Goal: Task Accomplishment & Management: Manage account settings

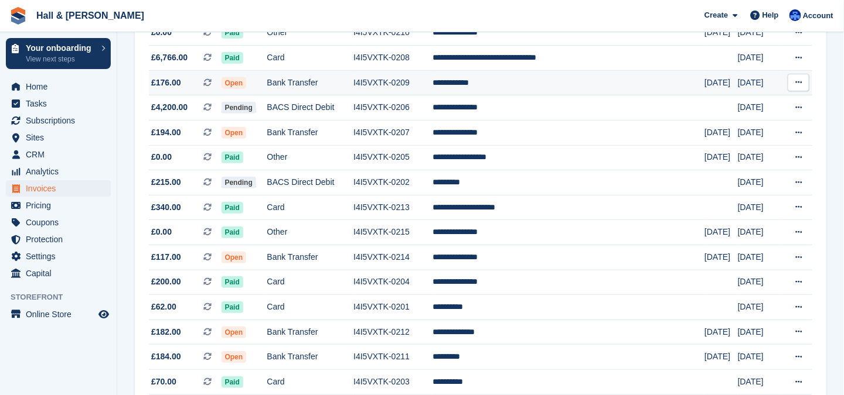
scroll to position [234, 0]
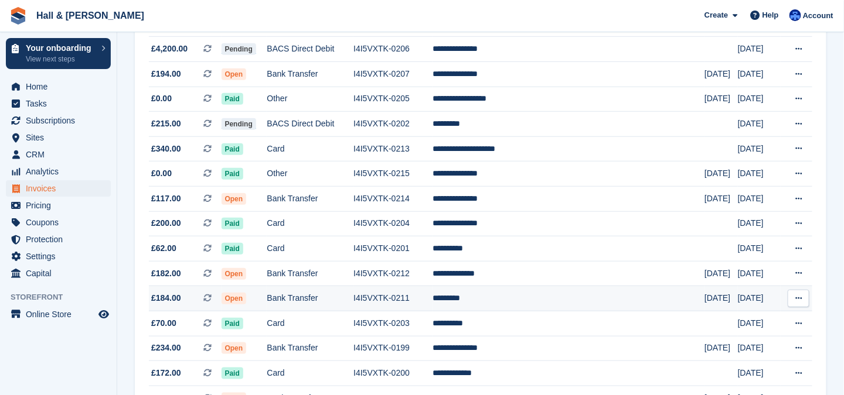
click at [247, 299] on span "Open" at bounding box center [233, 299] width 25 height 12
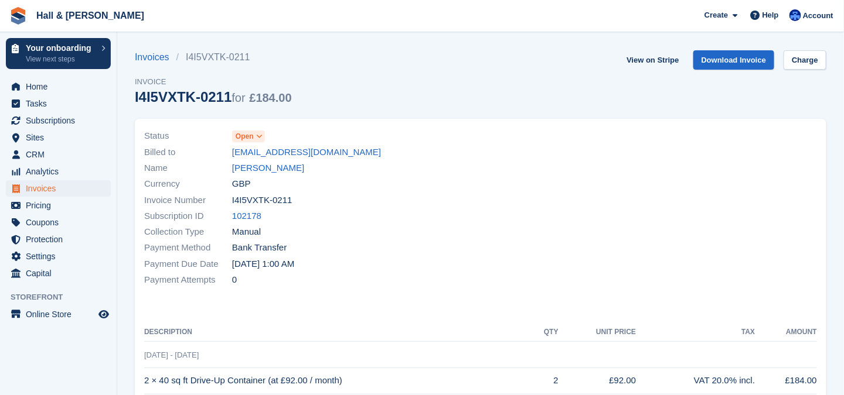
click at [259, 137] on icon at bounding box center [259, 136] width 6 height 7
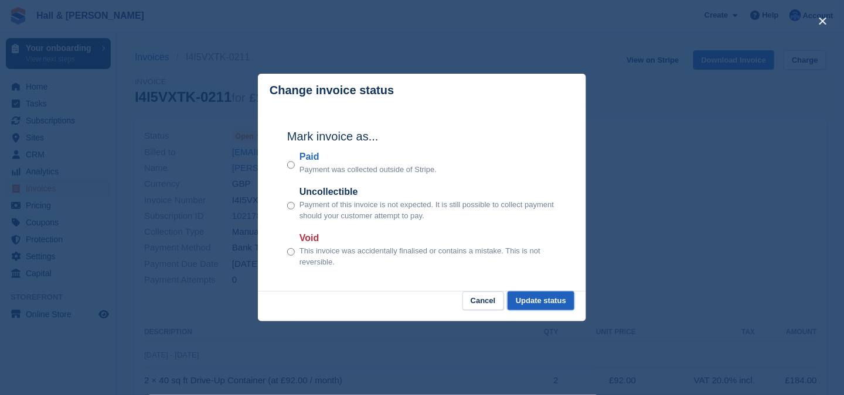
click at [535, 302] on button "Update status" at bounding box center [540, 301] width 67 height 19
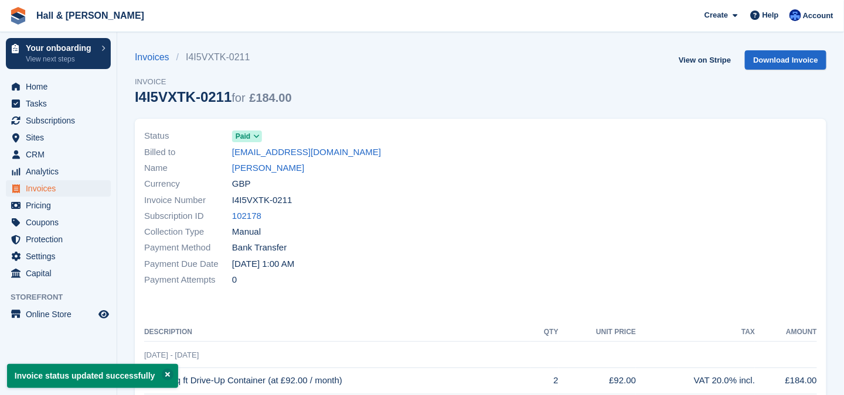
scroll to position [59, 0]
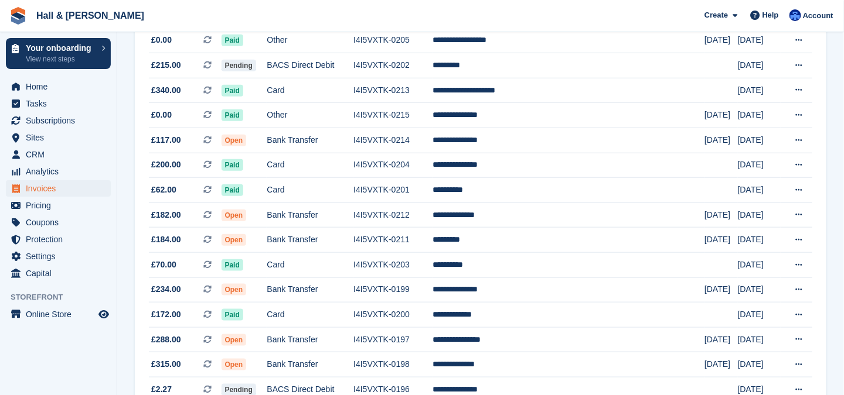
scroll to position [352, 0]
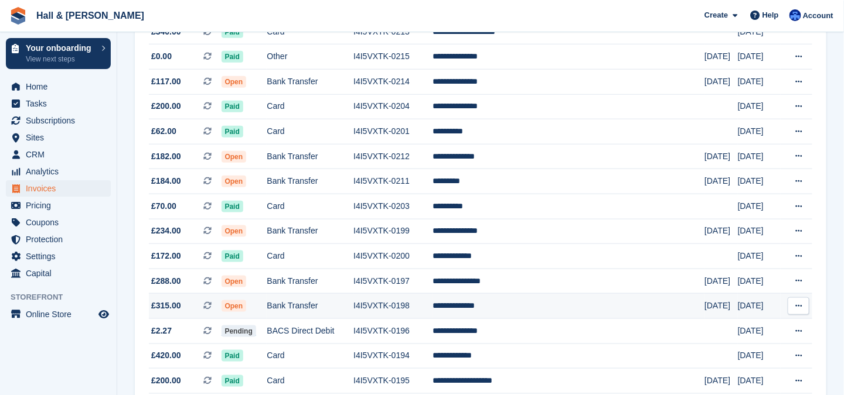
click at [488, 306] on td "**********" at bounding box center [568, 306] width 272 height 25
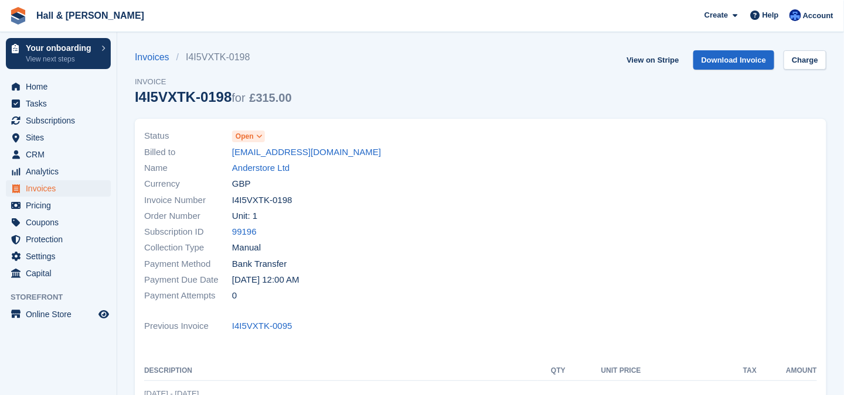
click at [261, 136] on icon at bounding box center [259, 136] width 6 height 7
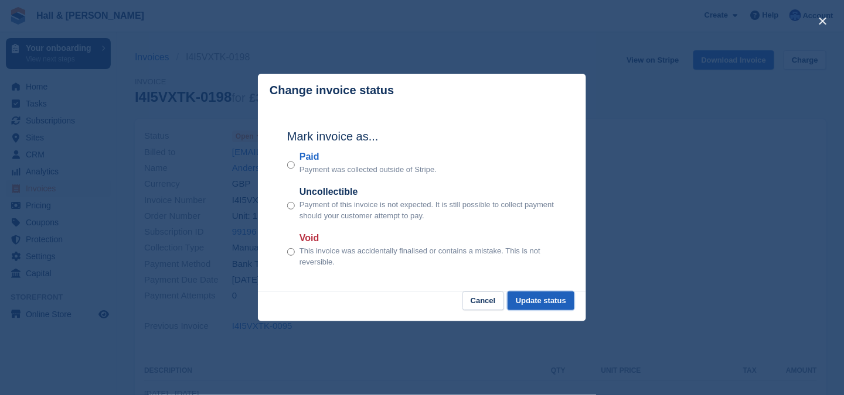
click at [537, 304] on button "Update status" at bounding box center [540, 301] width 67 height 19
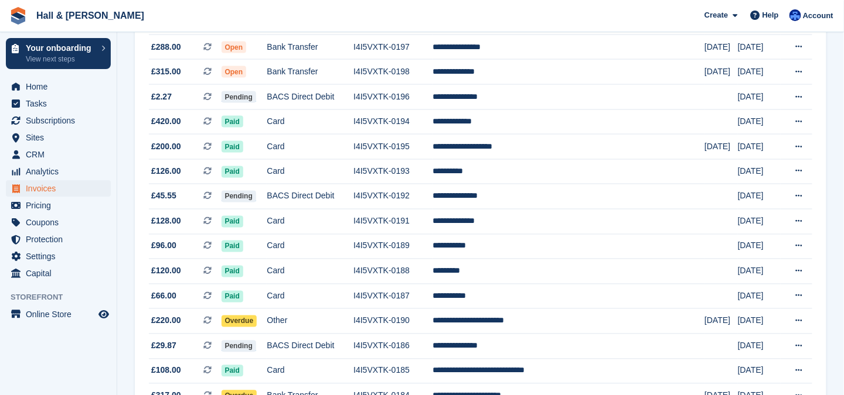
scroll to position [644, 0]
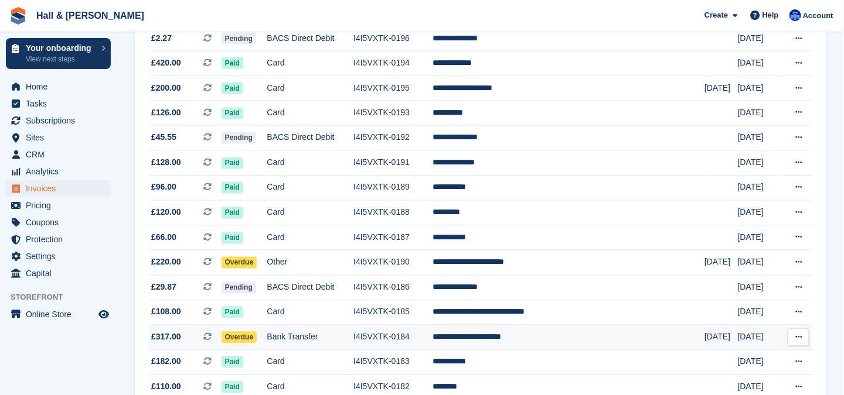
click at [323, 339] on td "Bank Transfer" at bounding box center [310, 338] width 87 height 25
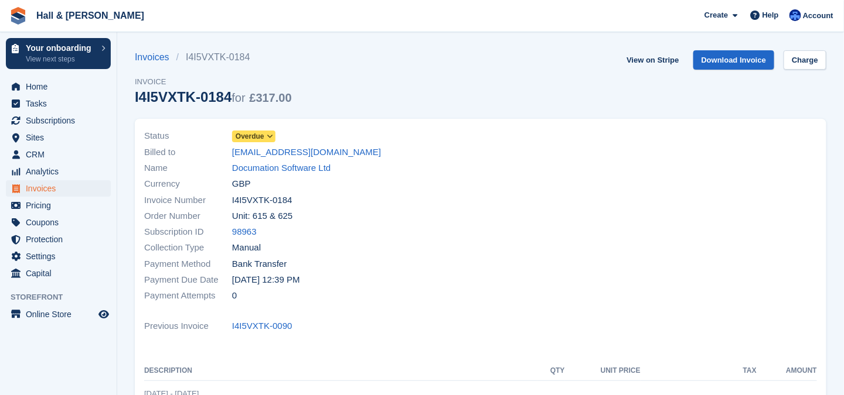
click at [271, 137] on icon at bounding box center [270, 136] width 6 height 7
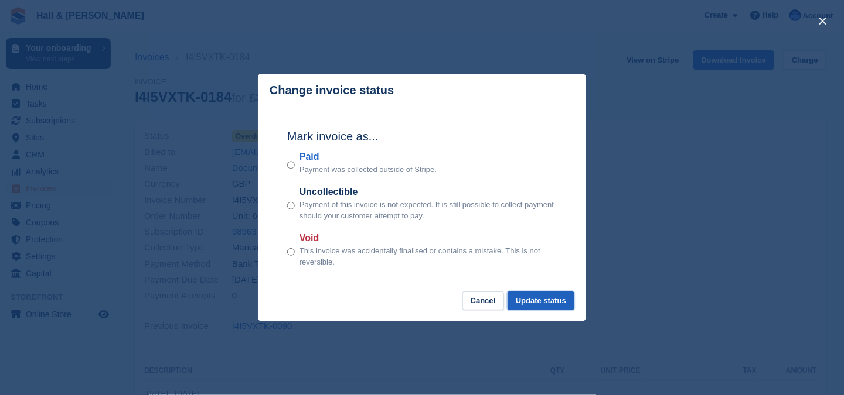
click at [523, 299] on button "Update status" at bounding box center [540, 301] width 67 height 19
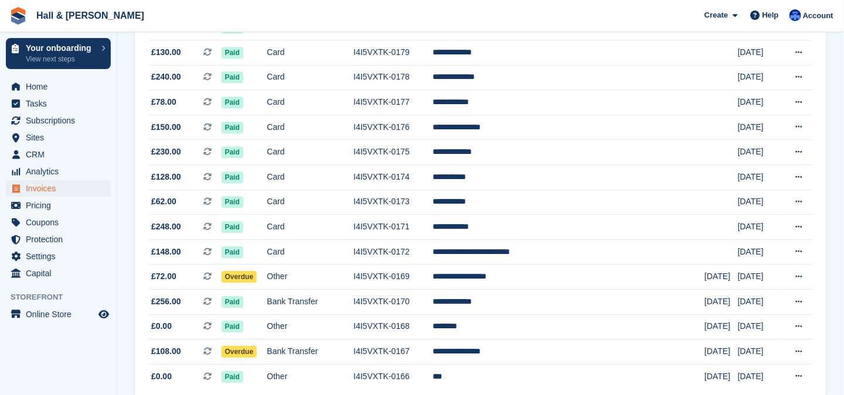
scroll to position [1102, 0]
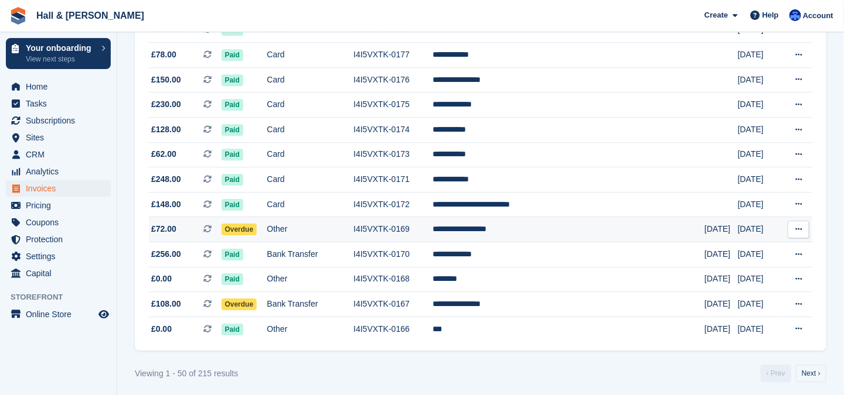
click at [244, 224] on span "Overdue" at bounding box center [239, 230] width 36 height 12
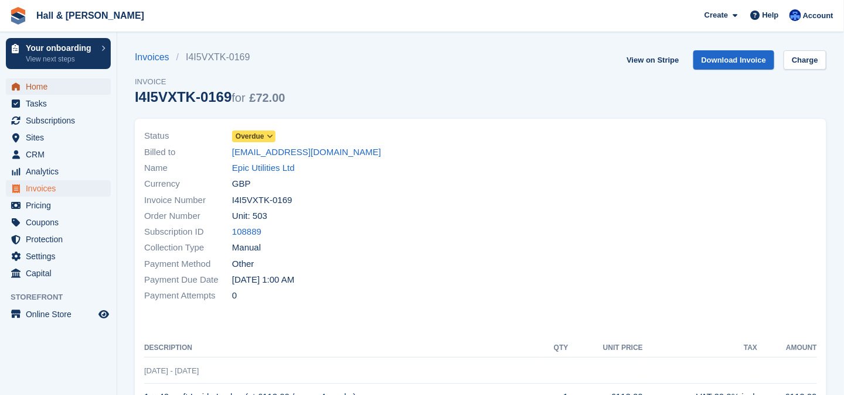
click at [31, 88] on span "Home" at bounding box center [61, 87] width 70 height 16
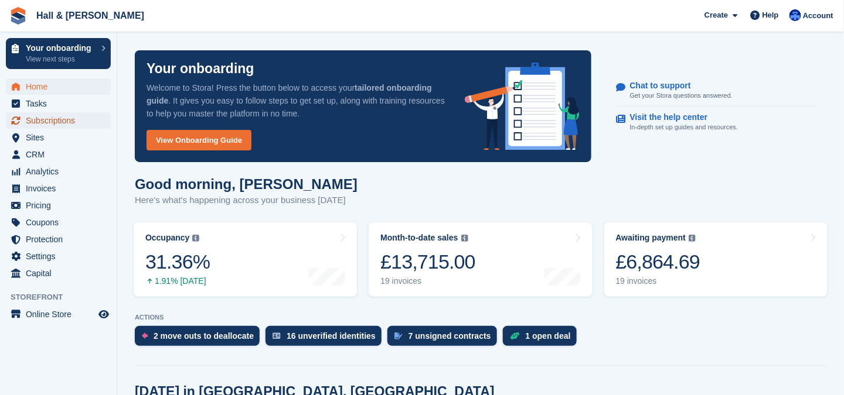
click at [59, 118] on span "Subscriptions" at bounding box center [61, 120] width 70 height 16
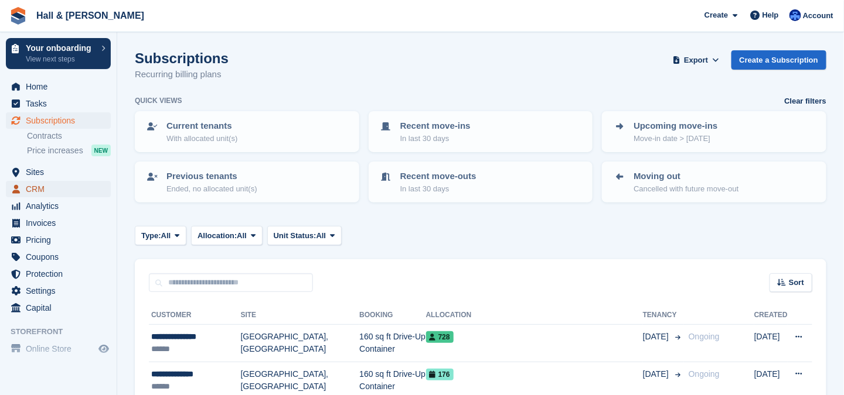
click at [43, 190] on span "CRM" at bounding box center [61, 189] width 70 height 16
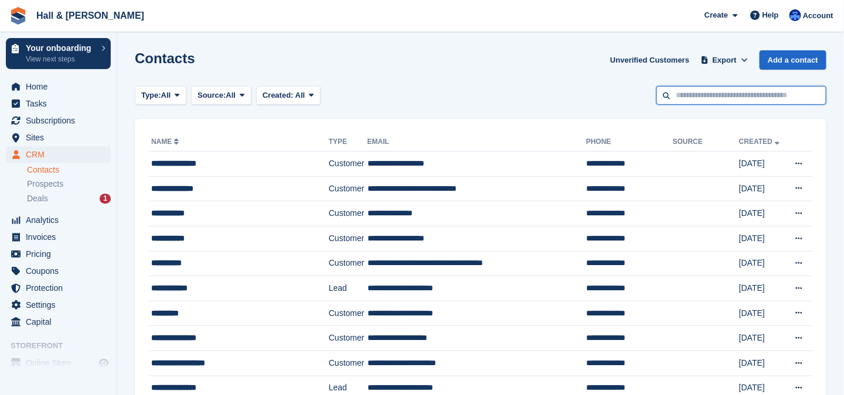
click at [706, 94] on input "text" at bounding box center [741, 95] width 170 height 19
type input "*"
type input "**********"
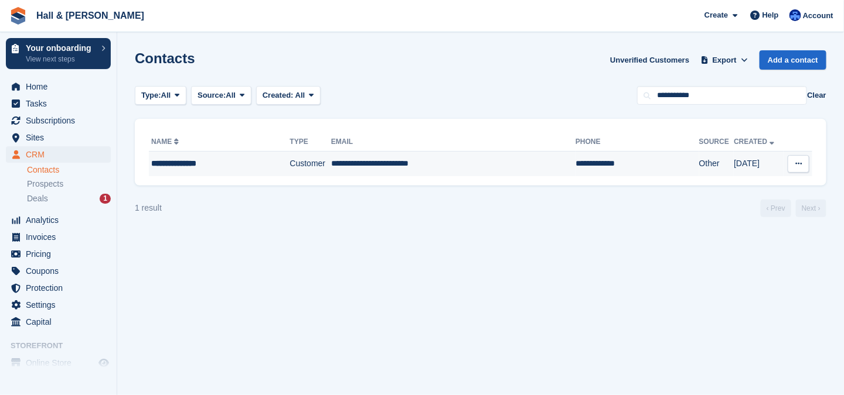
click at [428, 162] on td "**********" at bounding box center [453, 164] width 244 height 25
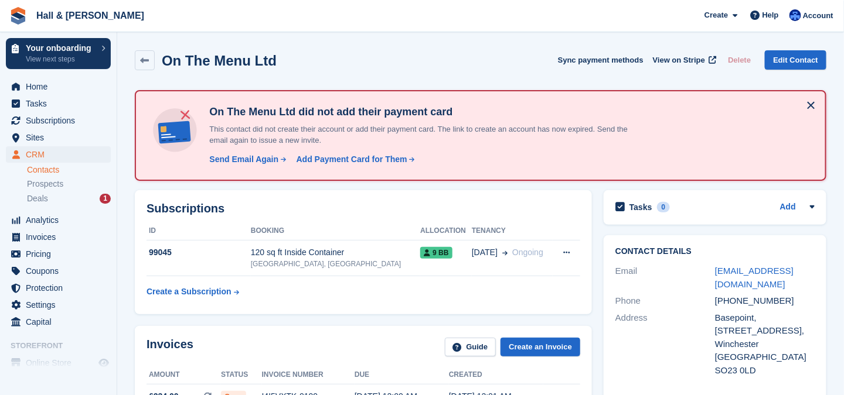
scroll to position [59, 0]
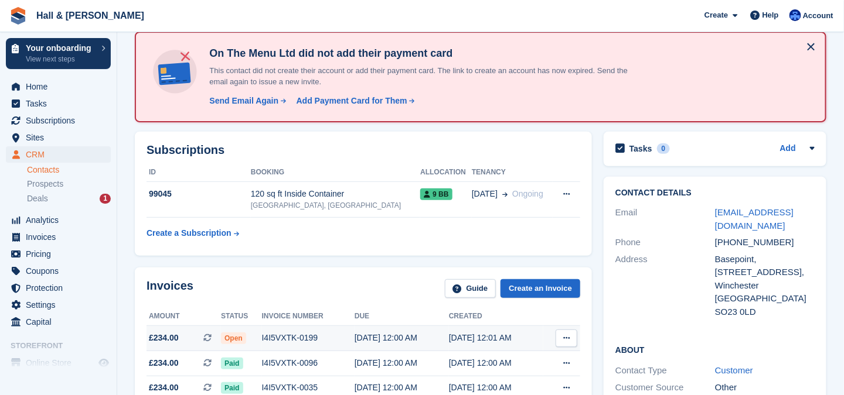
click at [236, 336] on span "Open" at bounding box center [233, 339] width 25 height 12
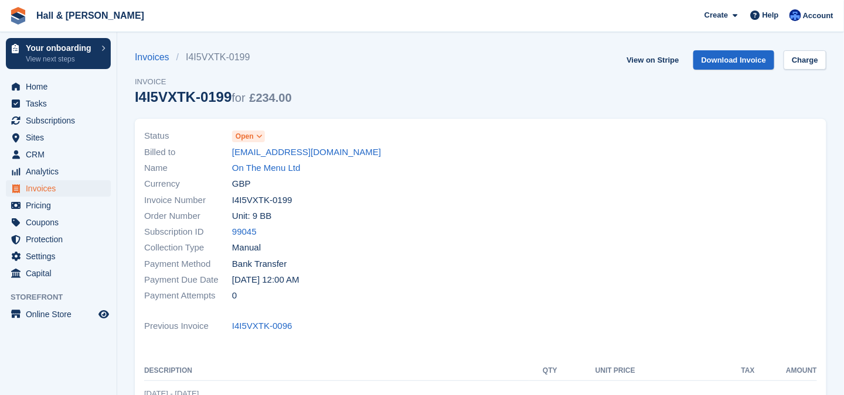
click at [261, 136] on icon at bounding box center [259, 136] width 6 height 7
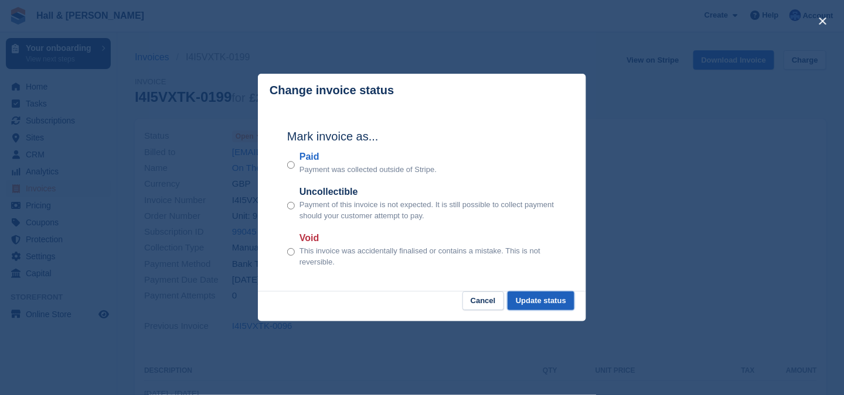
click at [519, 305] on button "Update status" at bounding box center [540, 301] width 67 height 19
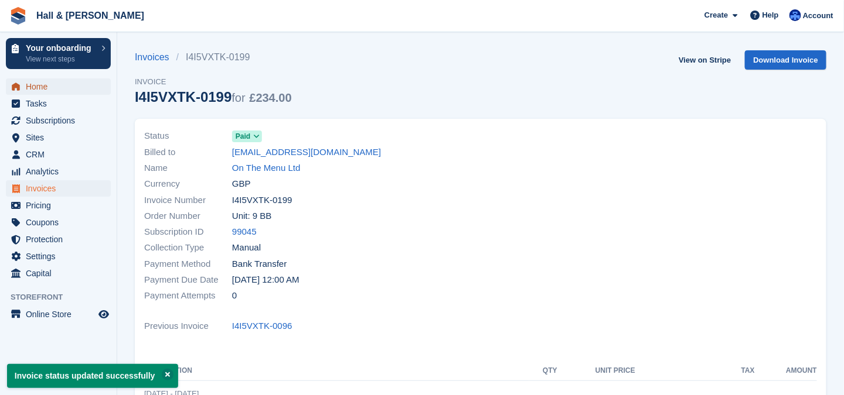
click at [41, 88] on span "Home" at bounding box center [61, 87] width 70 height 16
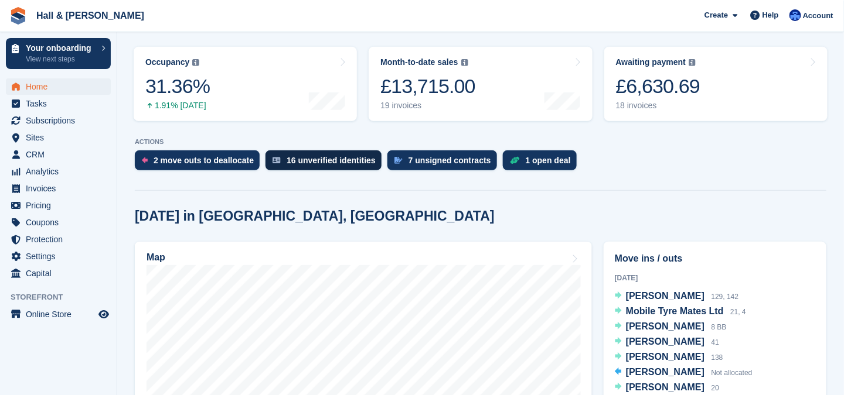
scroll to position [293, 0]
